Goal: Navigation & Orientation: Find specific page/section

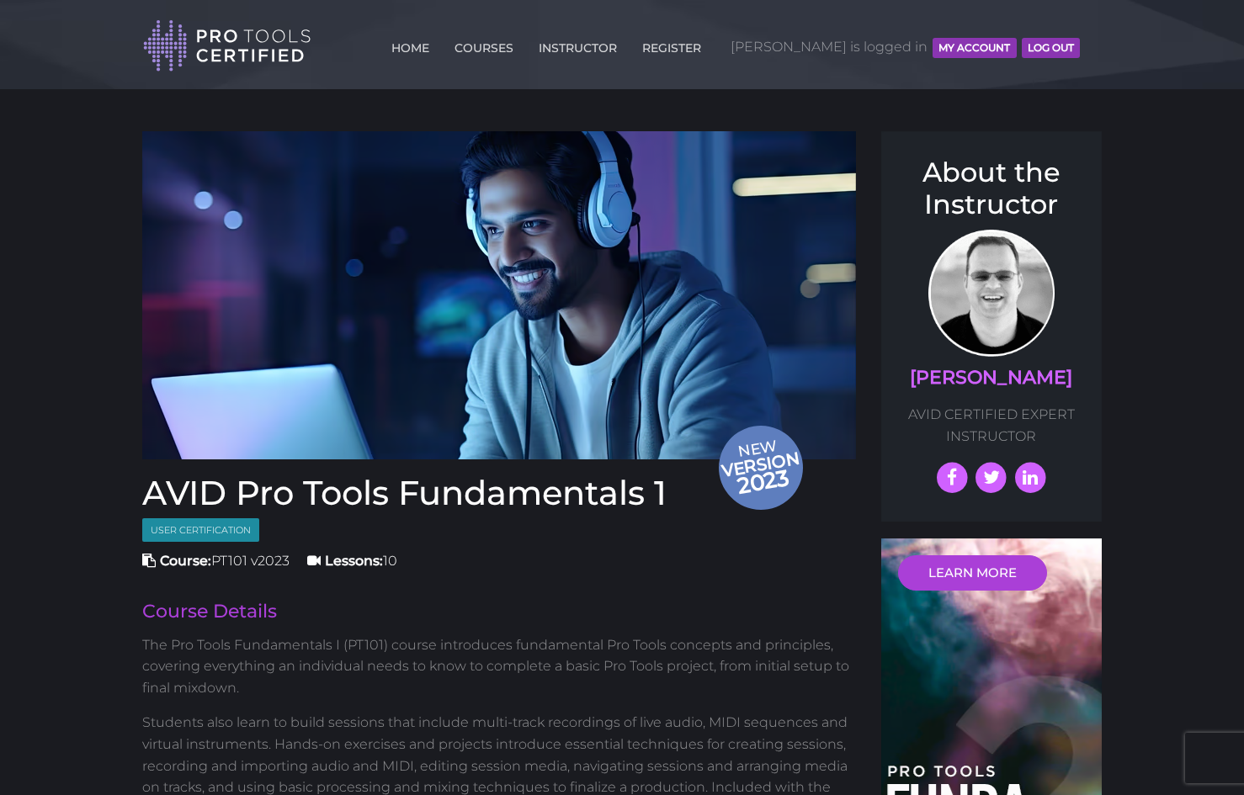
click at [981, 49] on button "MY ACCOUNT" at bounding box center [974, 48] width 83 height 20
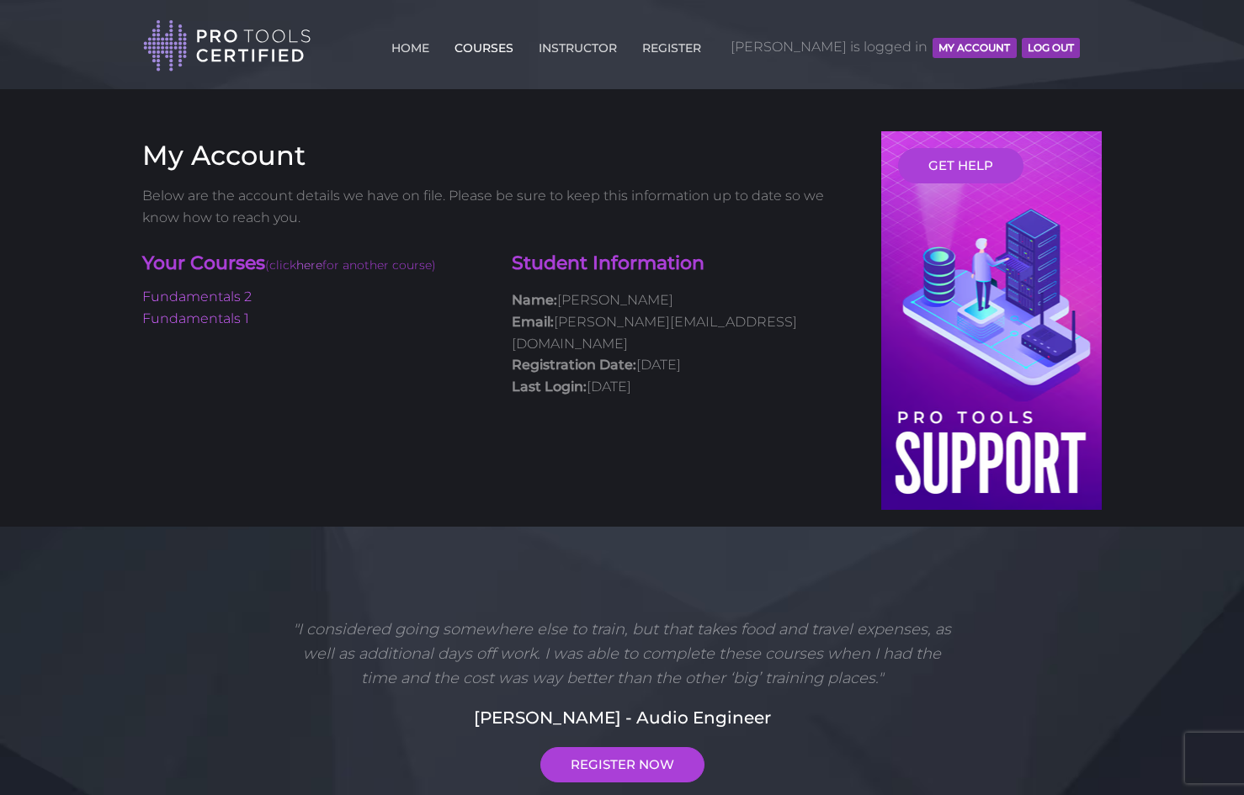
click at [518, 47] on link "COURSES" at bounding box center [483, 44] width 67 height 27
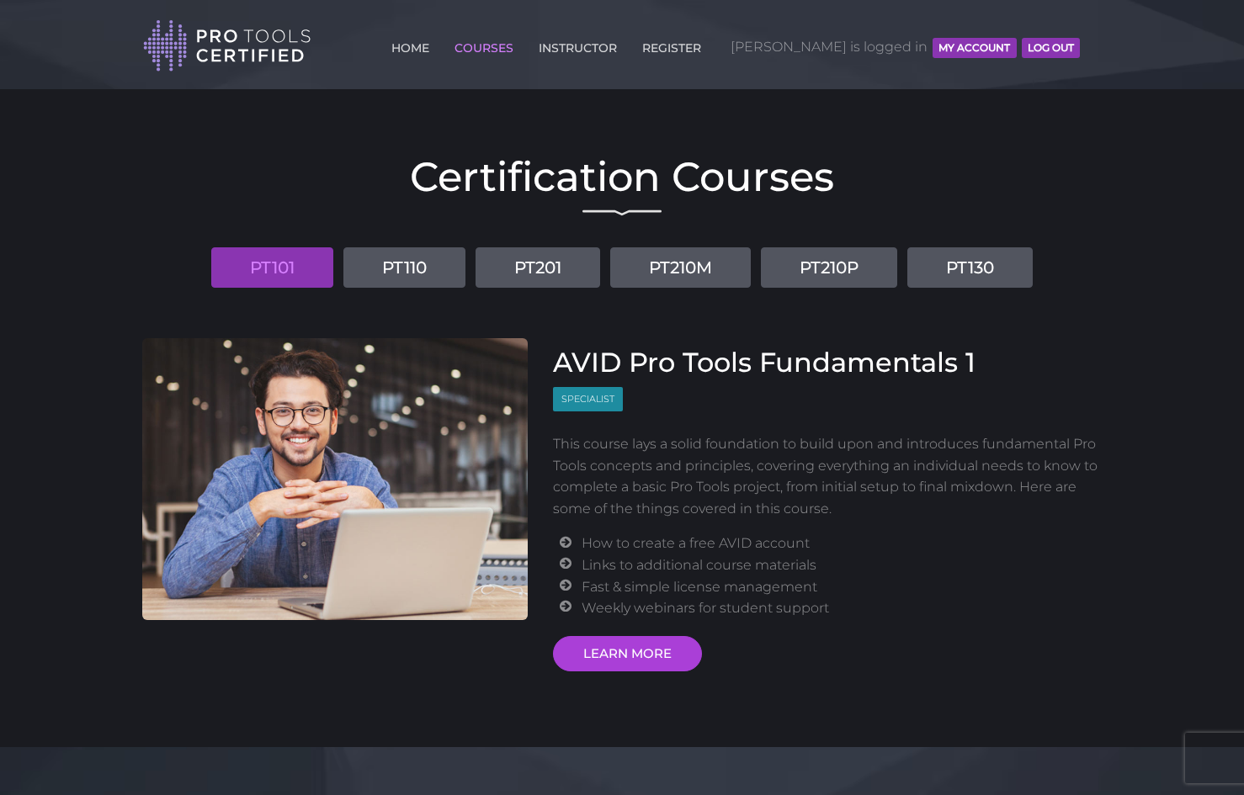
scroll to position [29, 0]
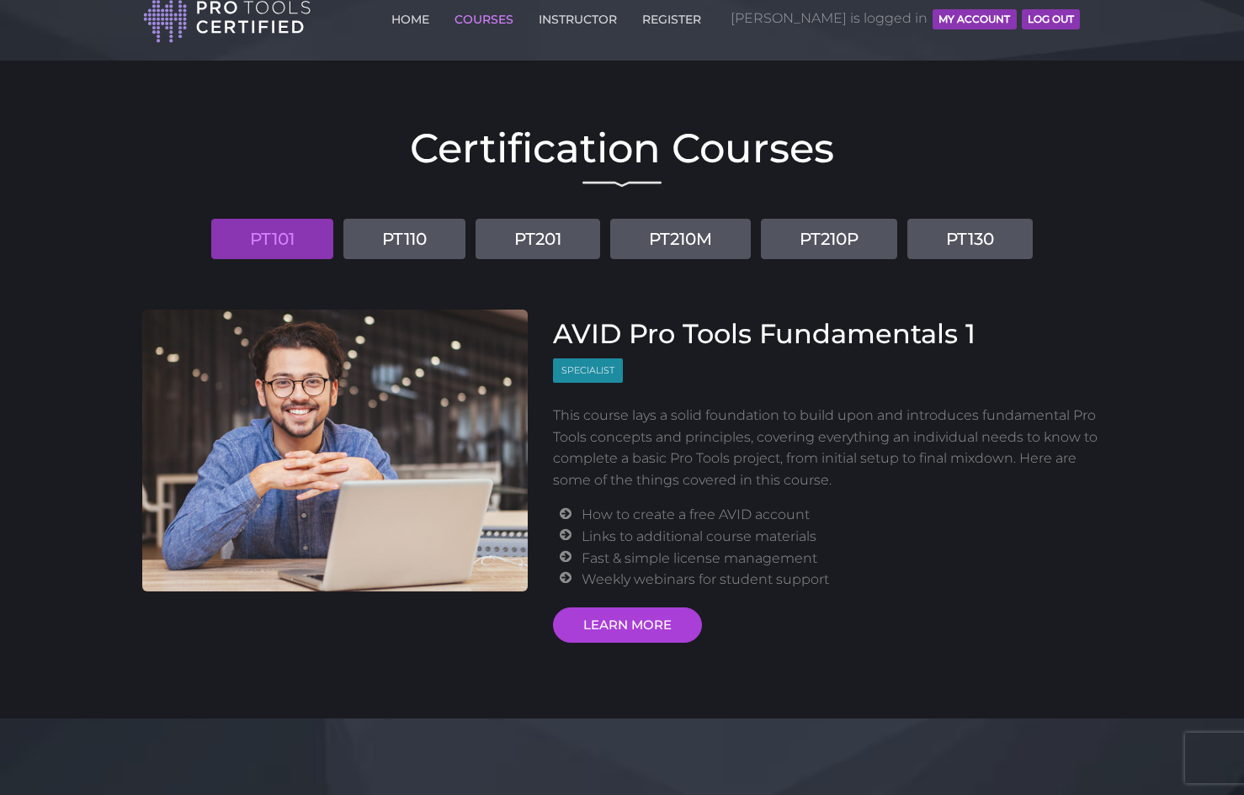
click at [591, 368] on span "Specialist" at bounding box center [588, 371] width 70 height 24
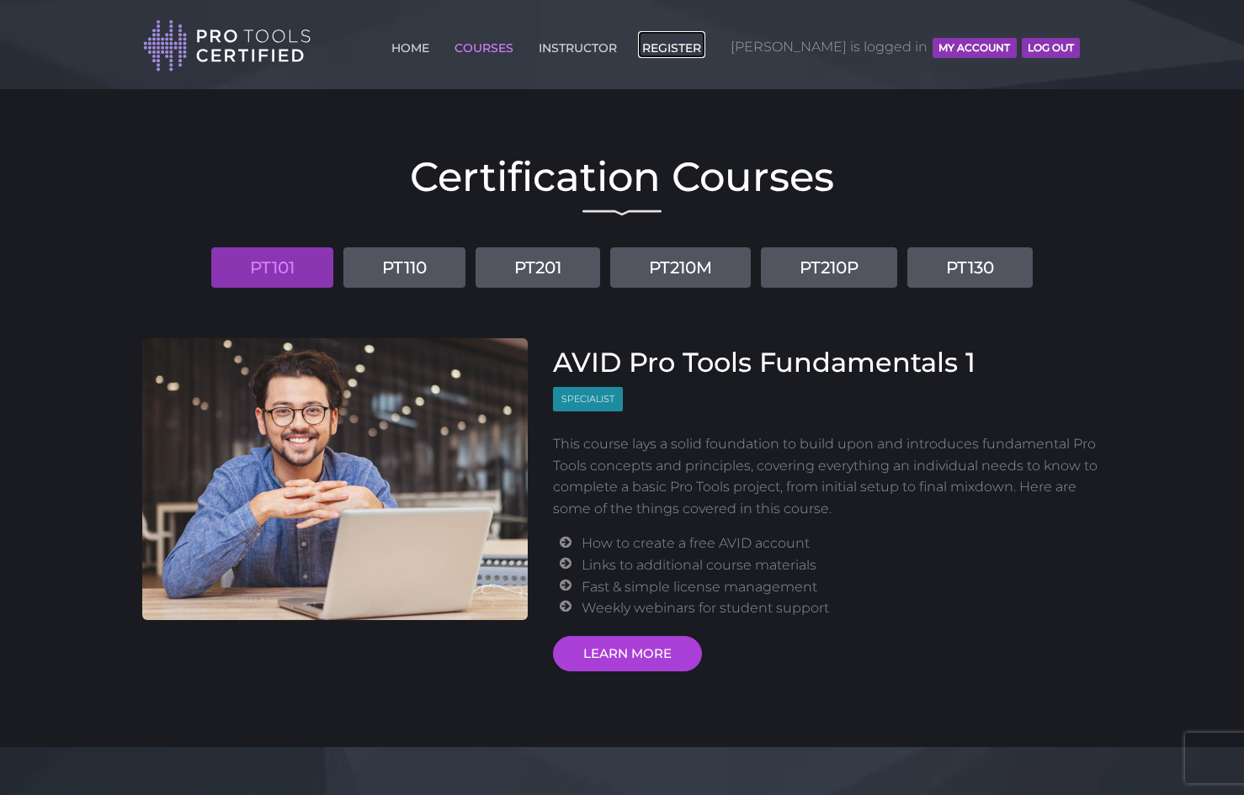
click at [705, 56] on link "REGISTER" at bounding box center [671, 44] width 67 height 27
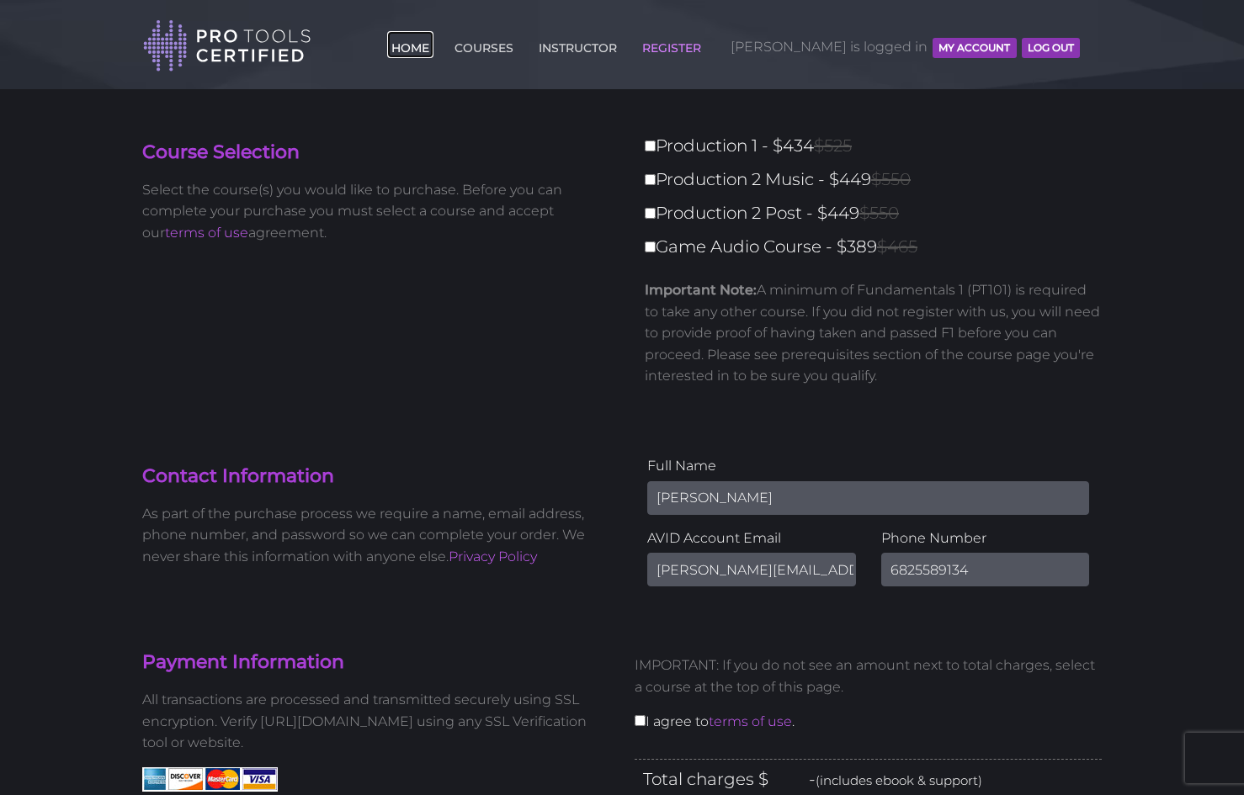
click at [433, 40] on link "HOME" at bounding box center [410, 44] width 46 height 27
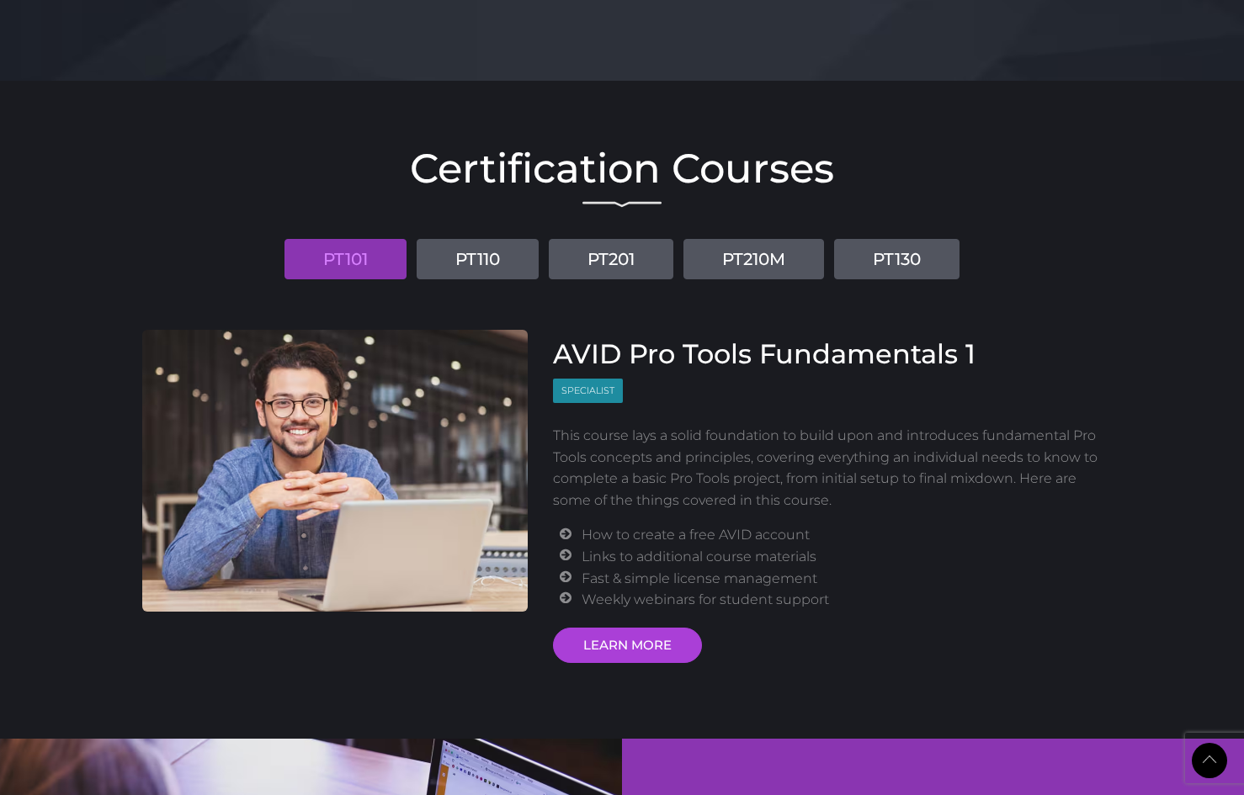
scroll to position [1976, 0]
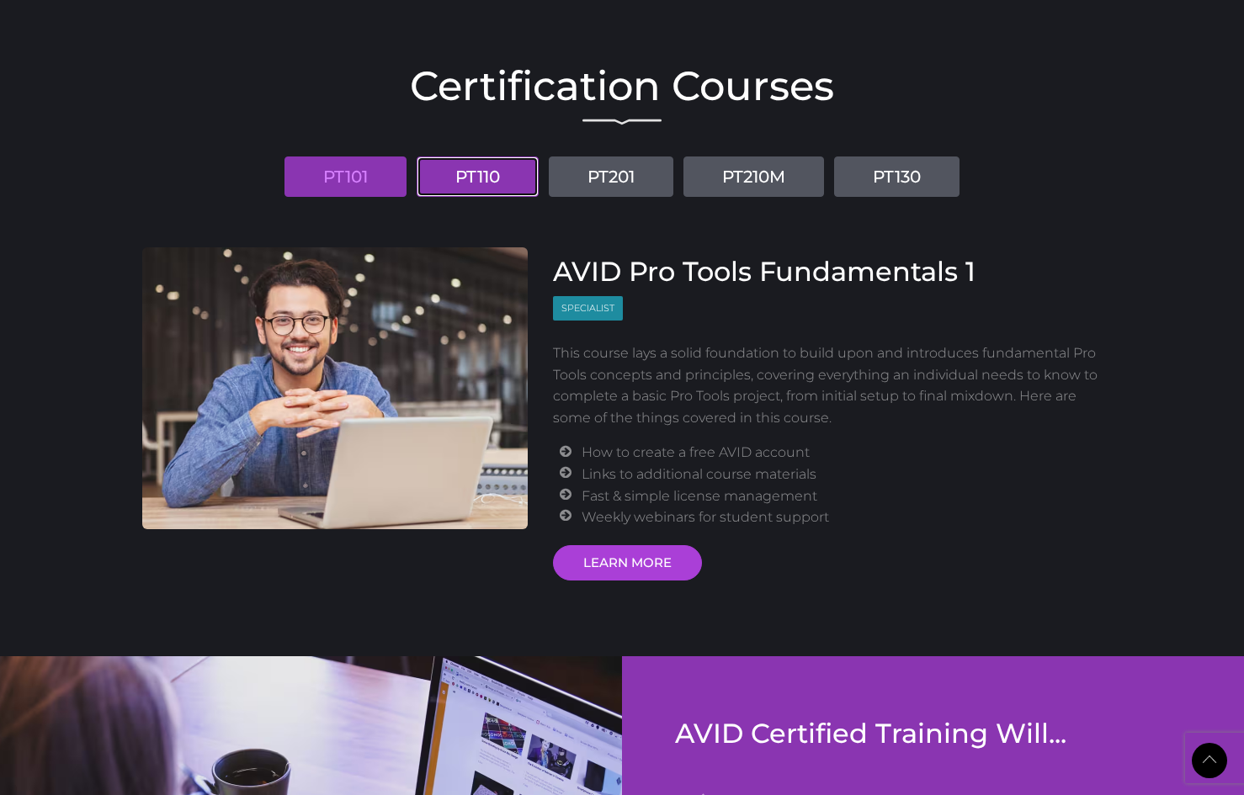
click at [478, 180] on link "PT110" at bounding box center [478, 177] width 122 height 40
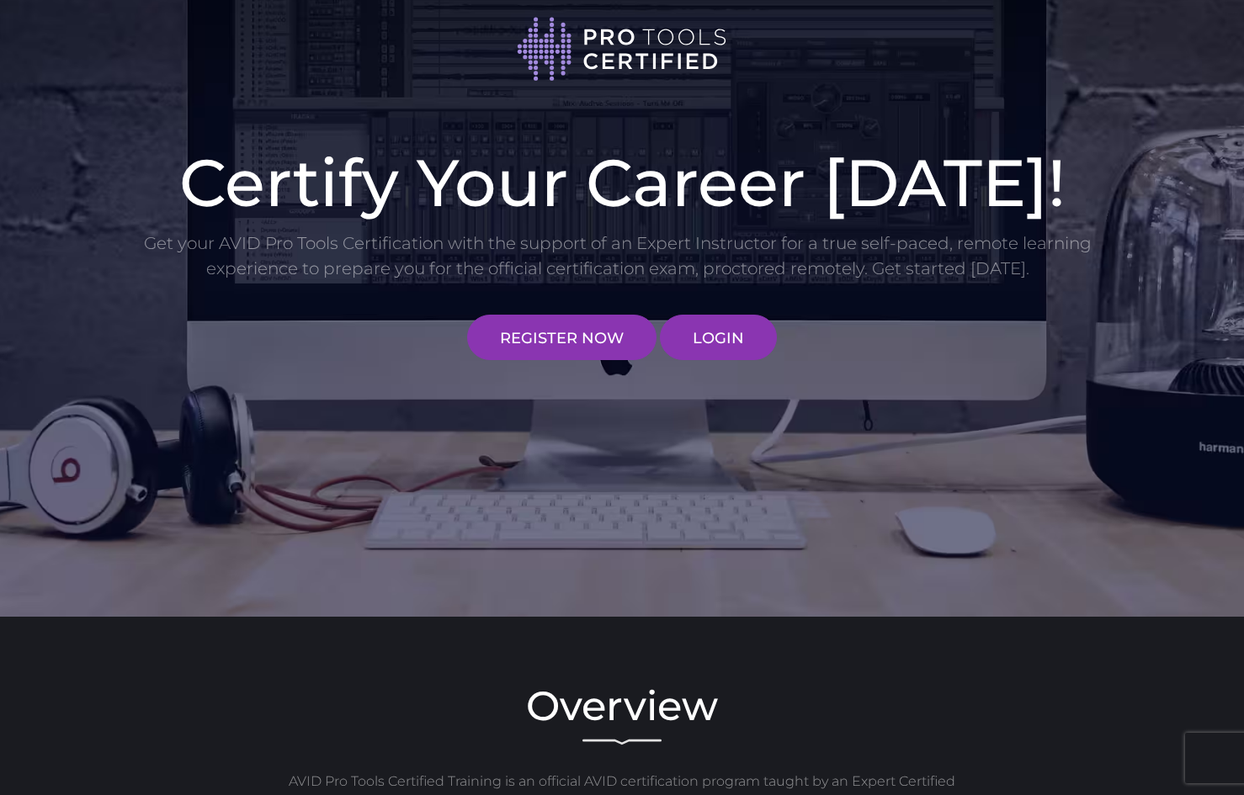
scroll to position [0, 0]
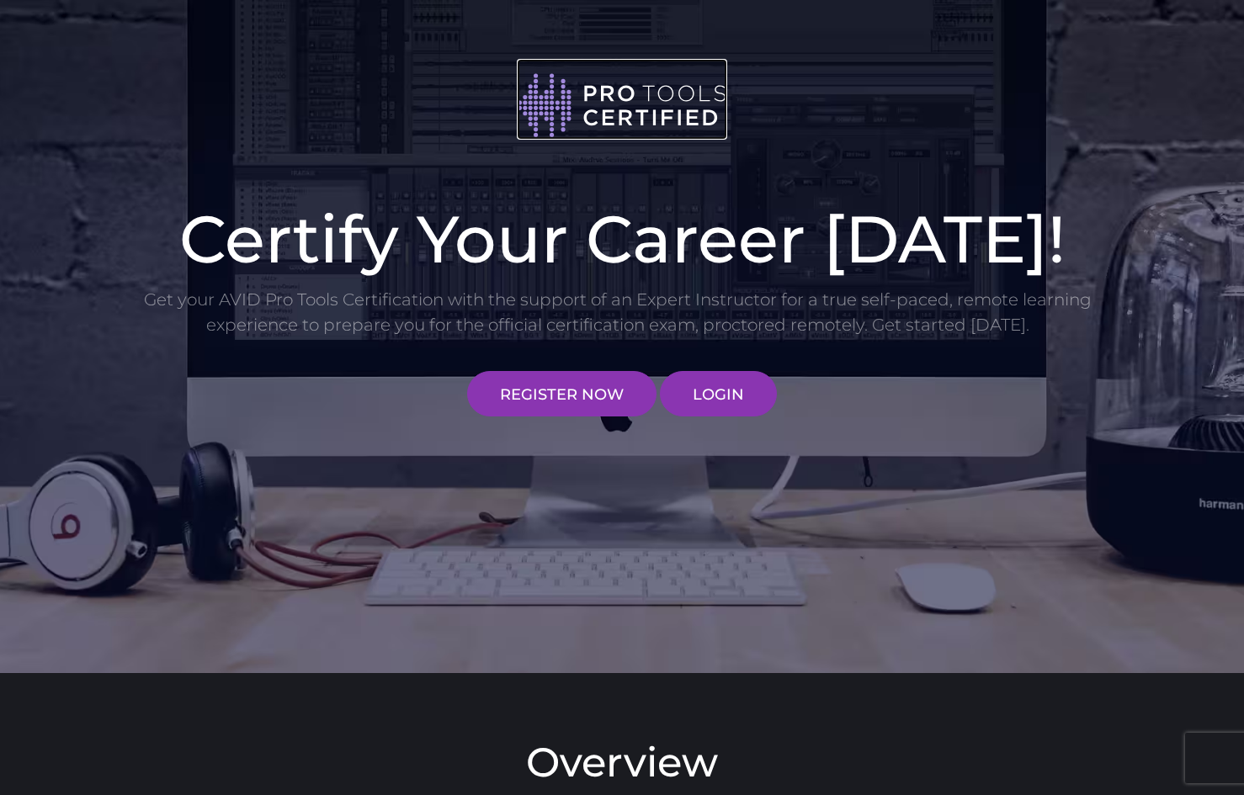
click at [583, 119] on img at bounding box center [622, 106] width 210 height 68
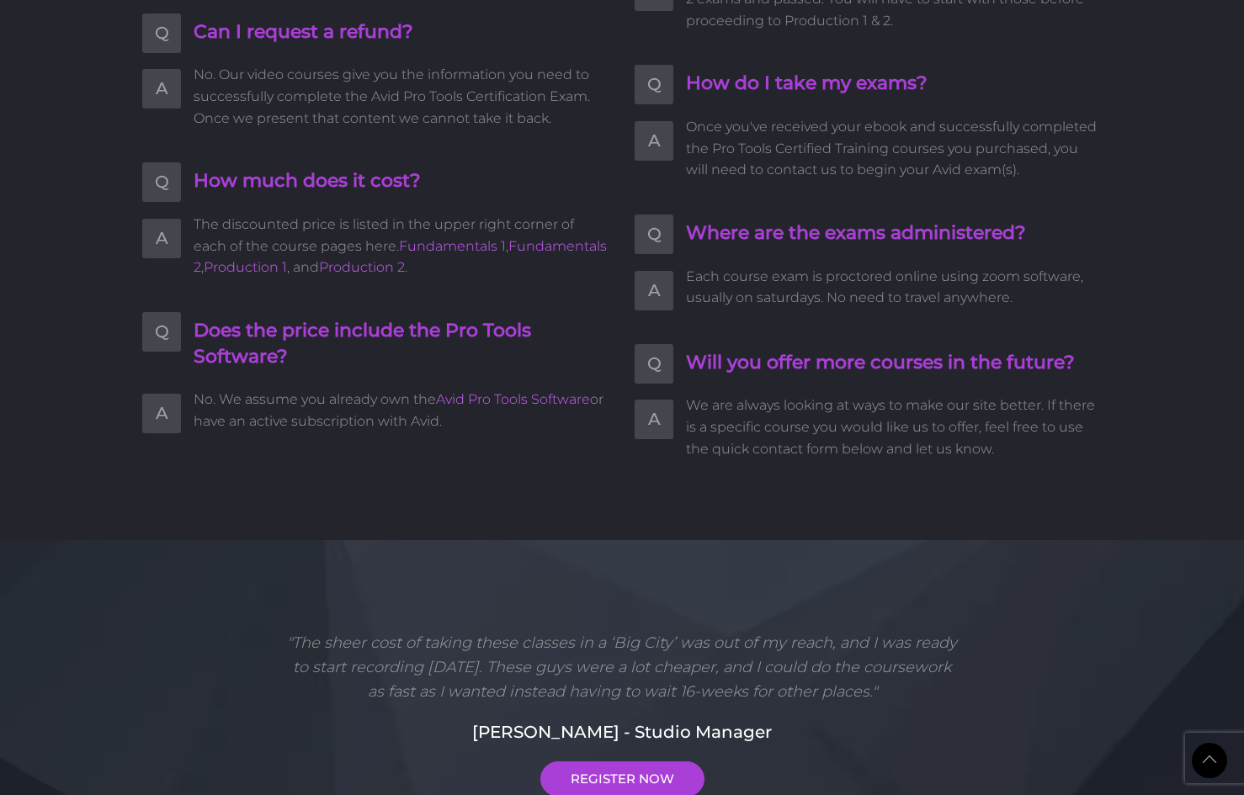
scroll to position [4331, 0]
